Goal: Information Seeking & Learning: Learn about a topic

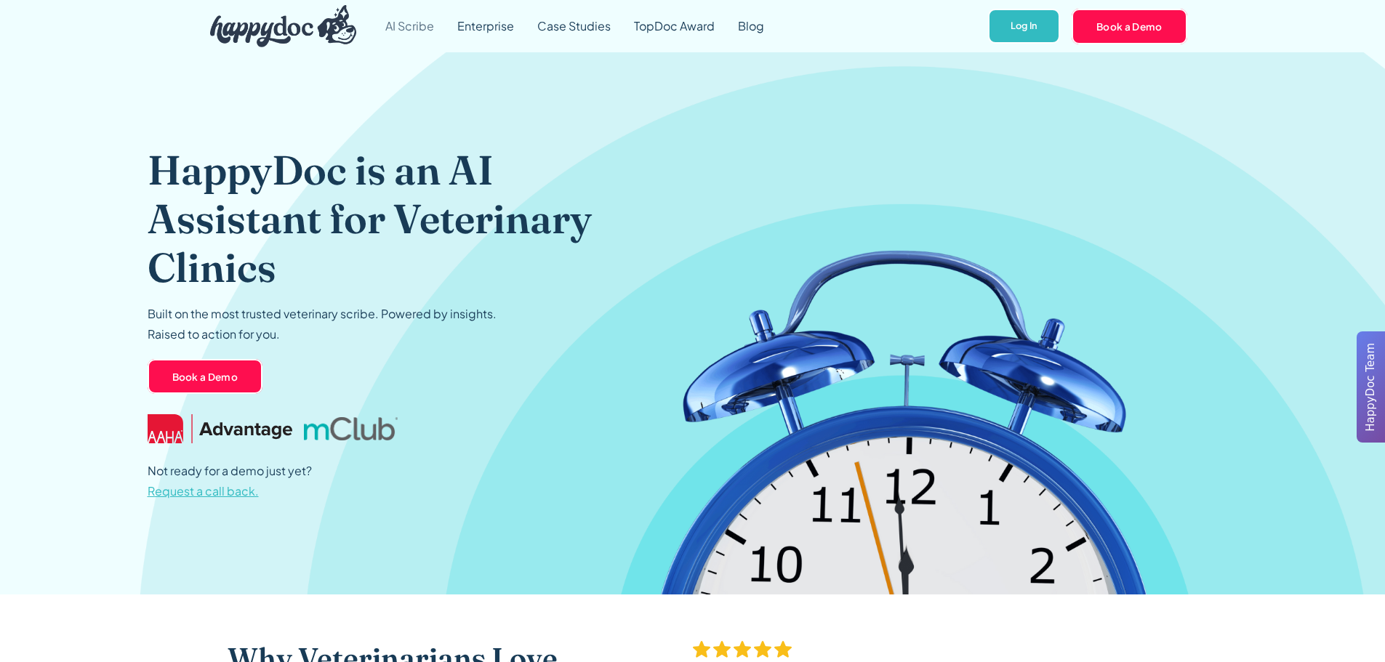
click at [410, 24] on link "AI Scribe" at bounding box center [410, 26] width 72 height 52
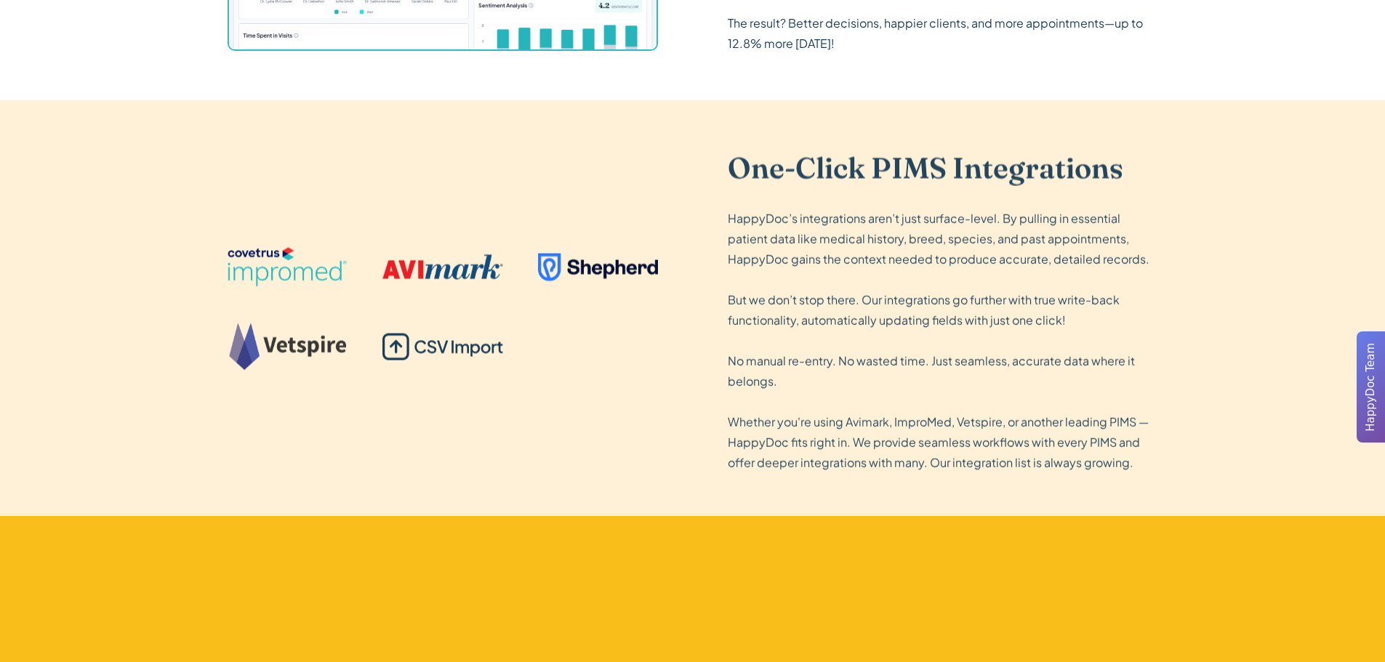
scroll to position [2762, 0]
